Goal: Transaction & Acquisition: Purchase product/service

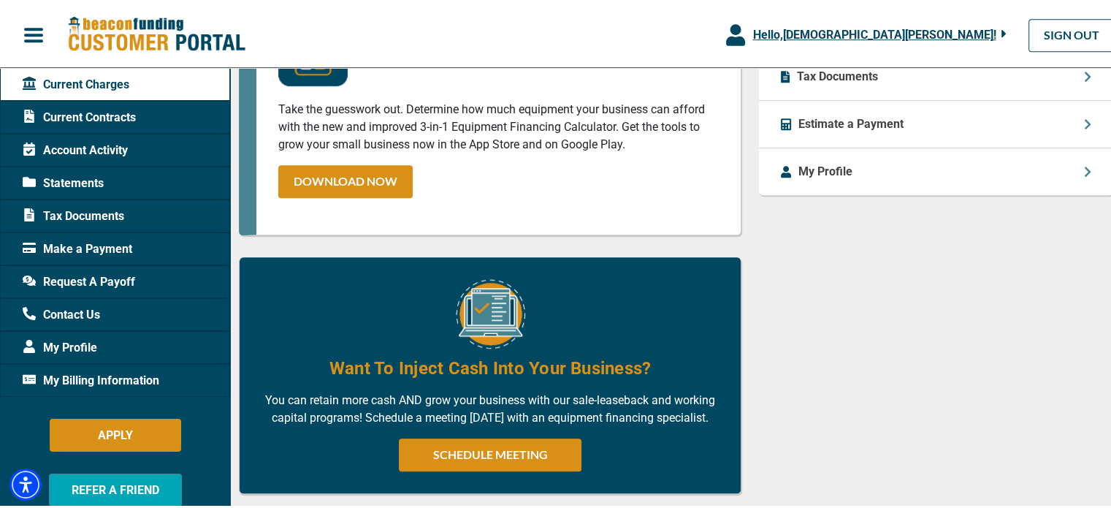
scroll to position [658, 0]
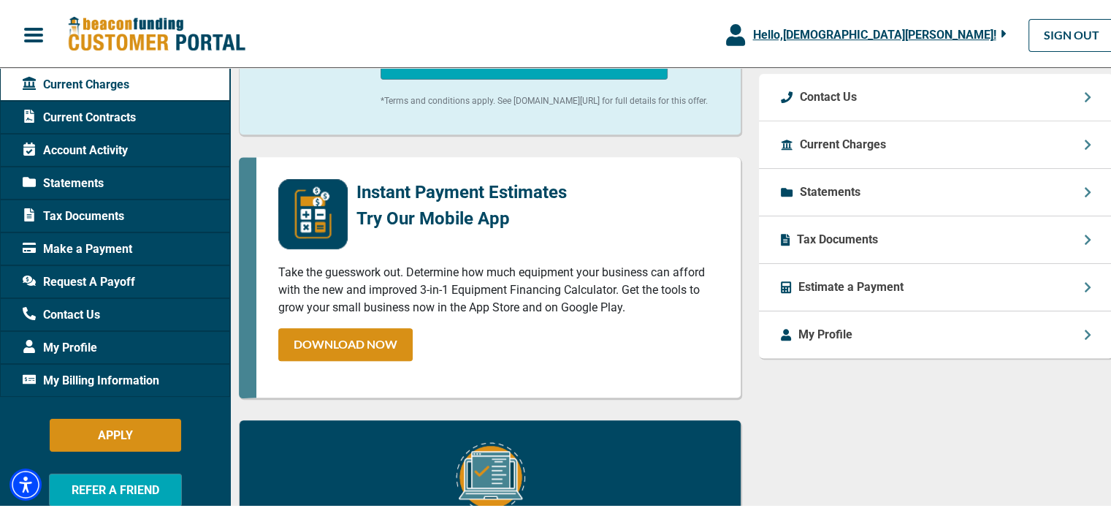
click at [102, 114] on span "Current Contracts" at bounding box center [79, 116] width 113 height 18
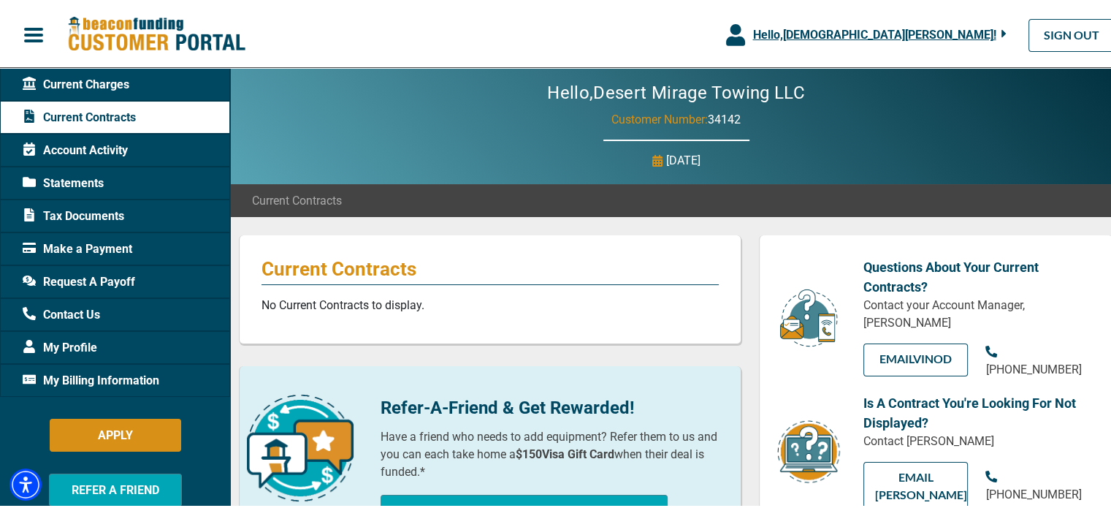
click at [64, 148] on span "Account Activity" at bounding box center [75, 149] width 105 height 18
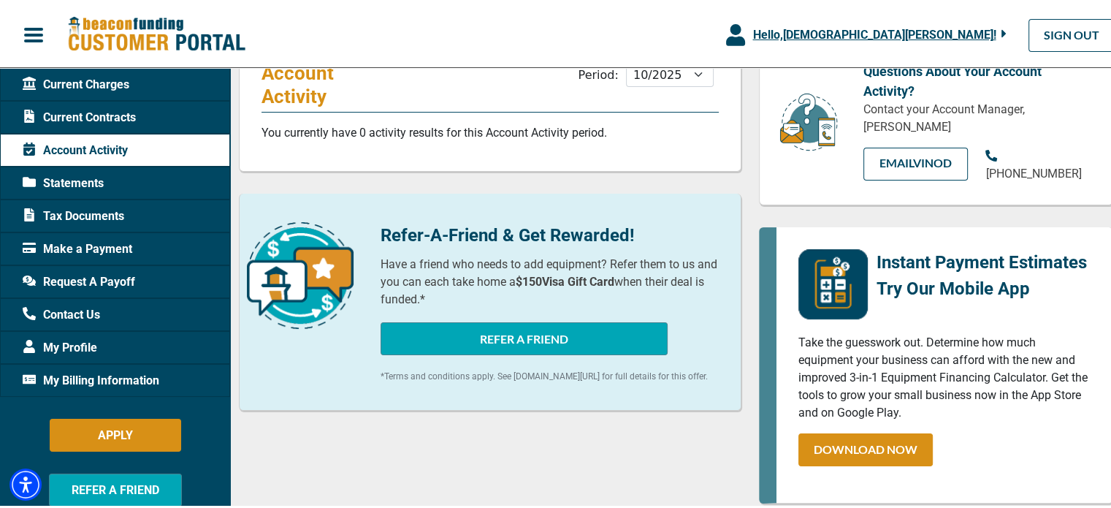
scroll to position [219, 0]
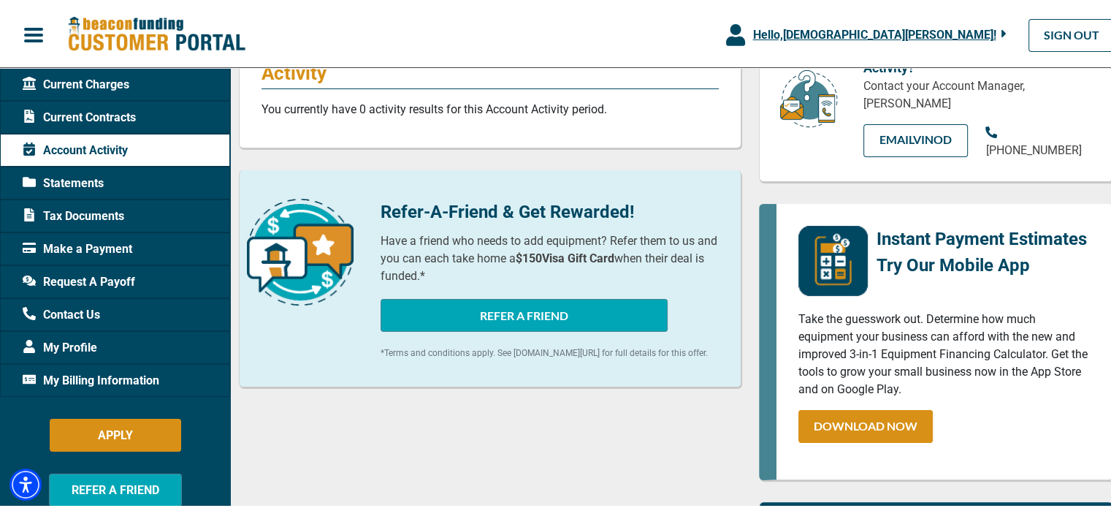
click at [102, 245] on span "Make a Payment" at bounding box center [78, 247] width 110 height 18
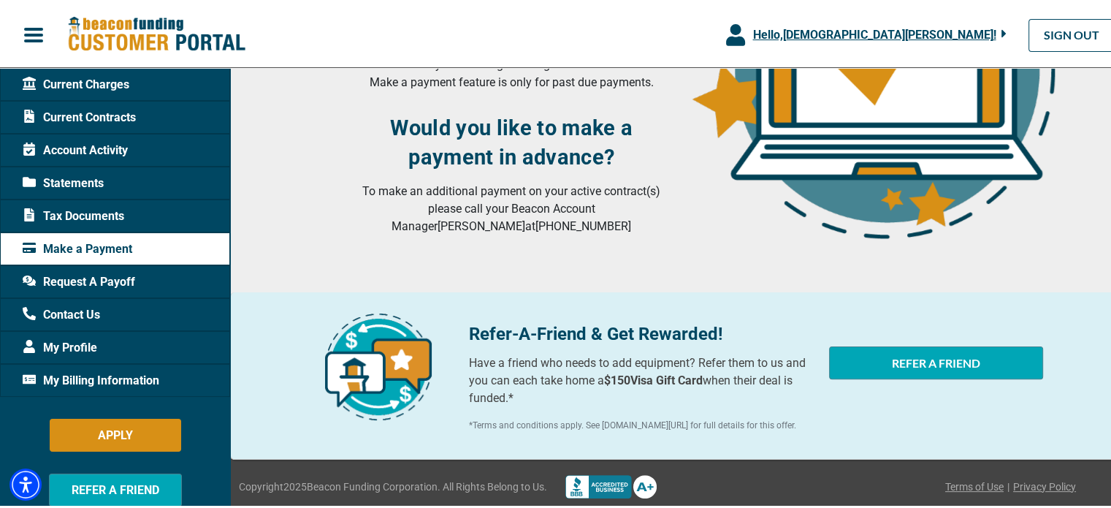
scroll to position [365, 0]
